Goal: Check status: Check status

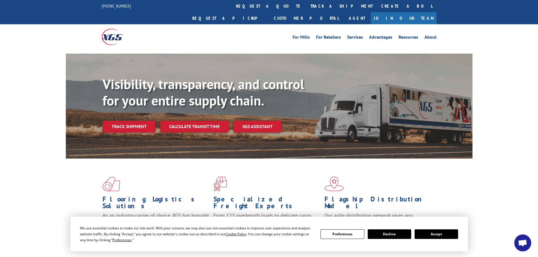
click at [126, 120] on link "Track shipment" at bounding box center [128, 126] width 53 height 12
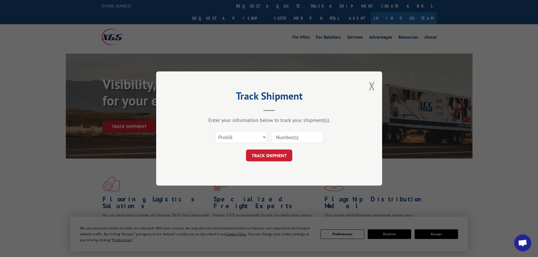
click at [281, 139] on input at bounding box center [297, 137] width 52 height 12
paste input "33643547"
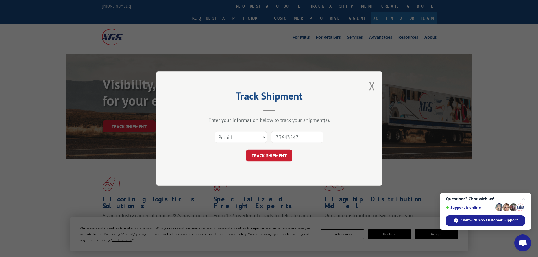
type input "33643547"
click at [272, 152] on button "TRACK SHIPMENT" at bounding box center [269, 156] width 46 height 12
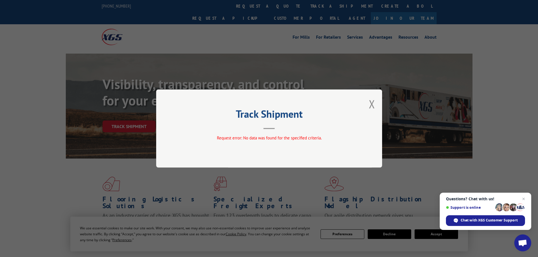
click at [373, 104] on button "Close modal" at bounding box center [372, 104] width 6 height 15
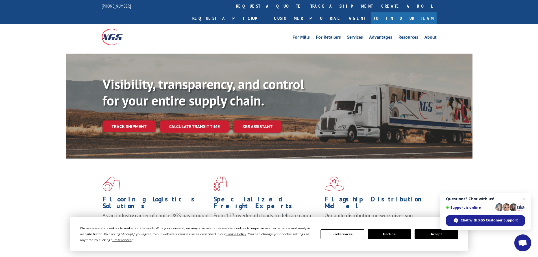
drag, startPoint x: 117, startPoint y: 116, endPoint x: 129, endPoint y: 117, distance: 11.9
click at [118, 120] on link "Track shipment" at bounding box center [128, 126] width 53 height 12
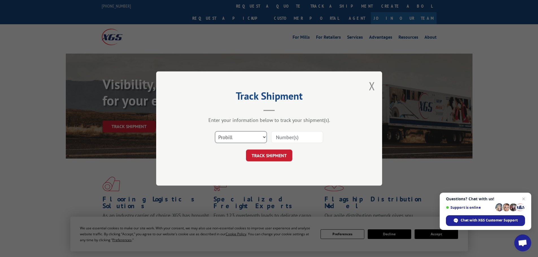
click at [222, 138] on select "Select category... Probill BOL PO" at bounding box center [241, 137] width 52 height 12
select select "bol"
click at [215, 131] on select "Select category... Probill BOL PO" at bounding box center [241, 137] width 52 height 12
click at [295, 140] on input at bounding box center [297, 137] width 52 height 12
paste input "33643547"
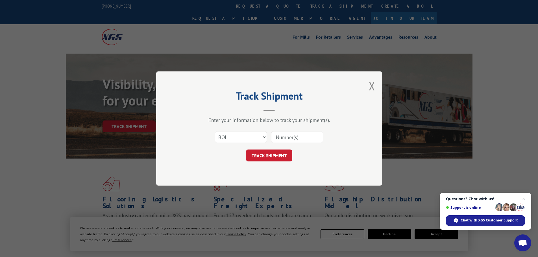
type input "33643547"
click button "TRACK SHIPMENT" at bounding box center [269, 156] width 46 height 12
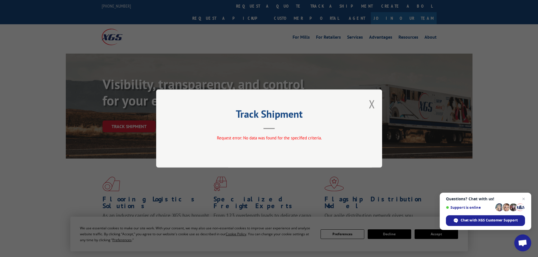
click at [372, 104] on button "Close modal" at bounding box center [372, 104] width 6 height 15
